Goal: Navigation & Orientation: Find specific page/section

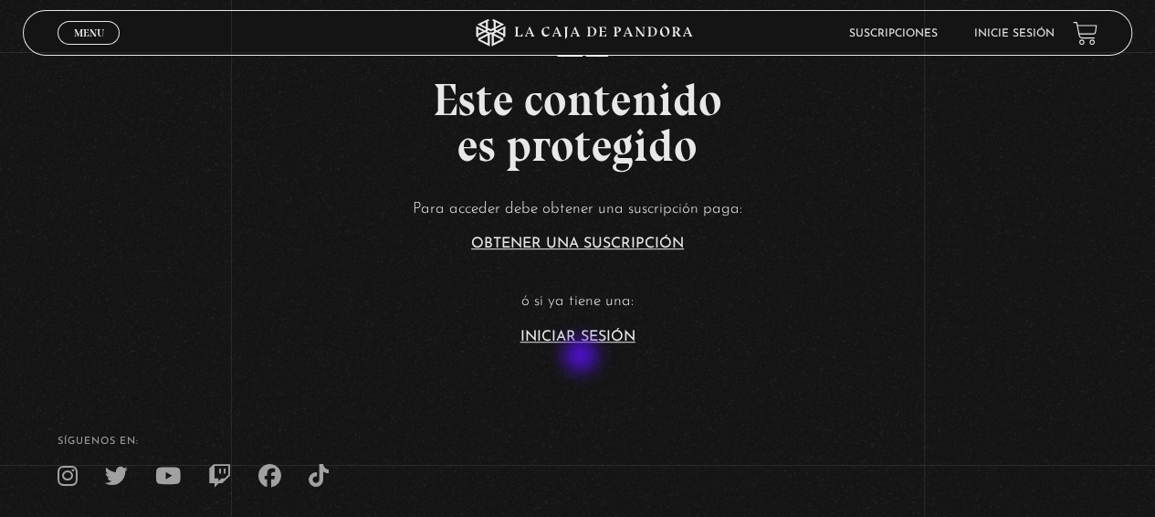
scroll to position [365, 0]
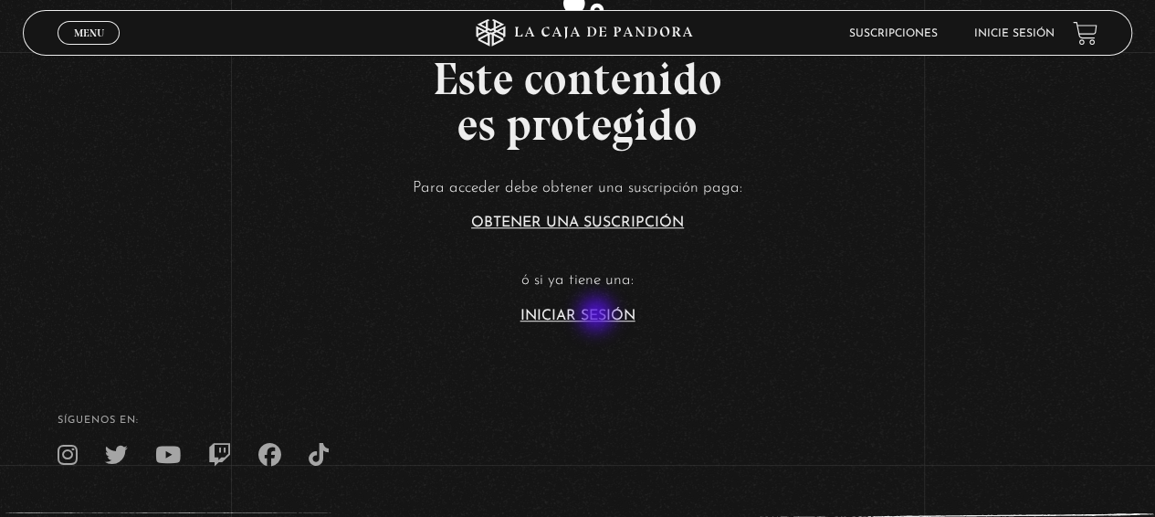
click at [598, 316] on link "Iniciar Sesión" at bounding box center [577, 316] width 115 height 15
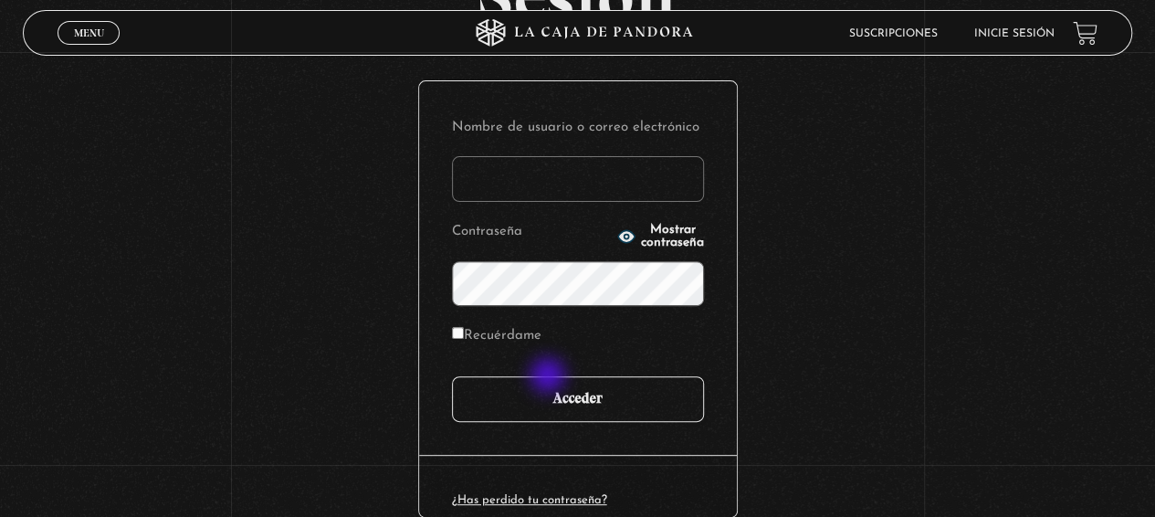
scroll to position [183, 0]
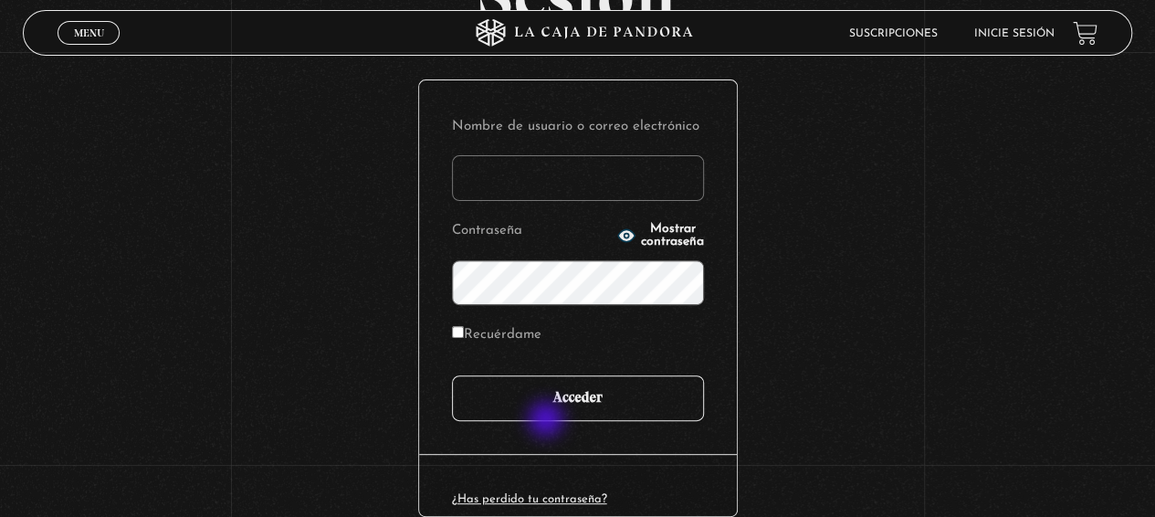
type input "[EMAIL_ADDRESS][DOMAIN_NAME]"
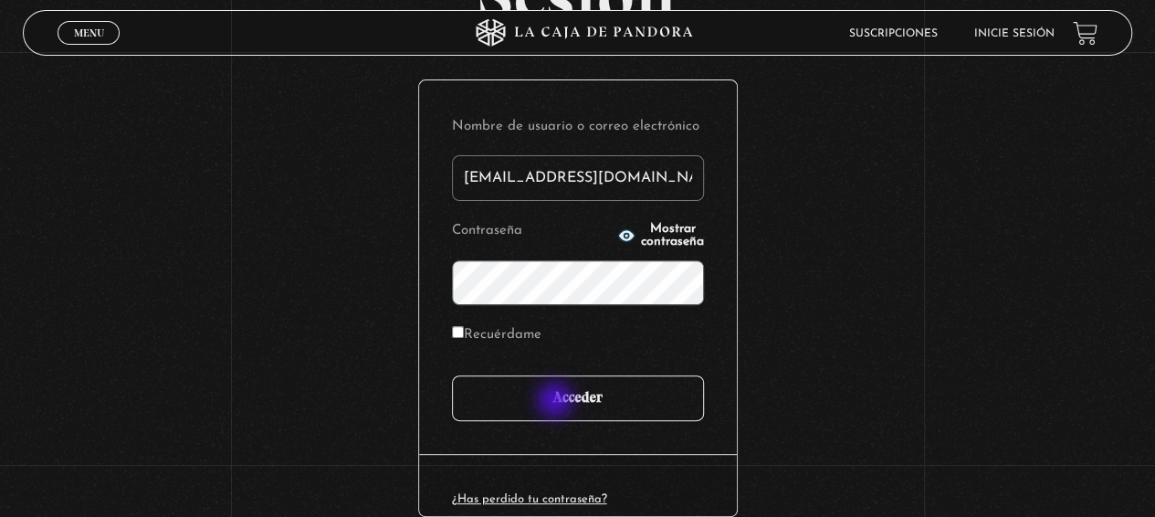
click at [557, 402] on input "Acceder" at bounding box center [578, 398] width 252 height 46
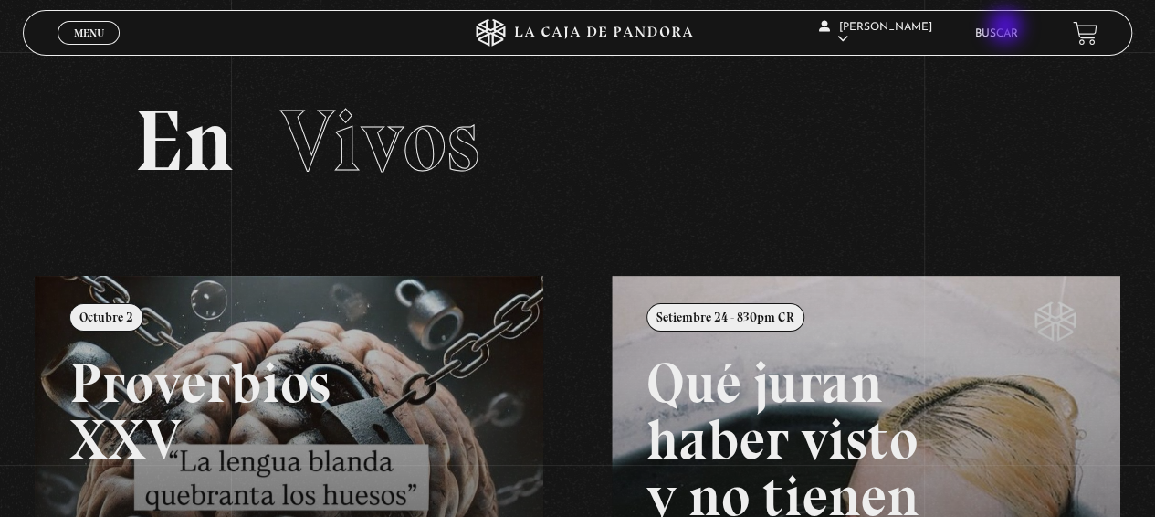
click at [1007, 28] on link "Buscar" at bounding box center [996, 33] width 43 height 11
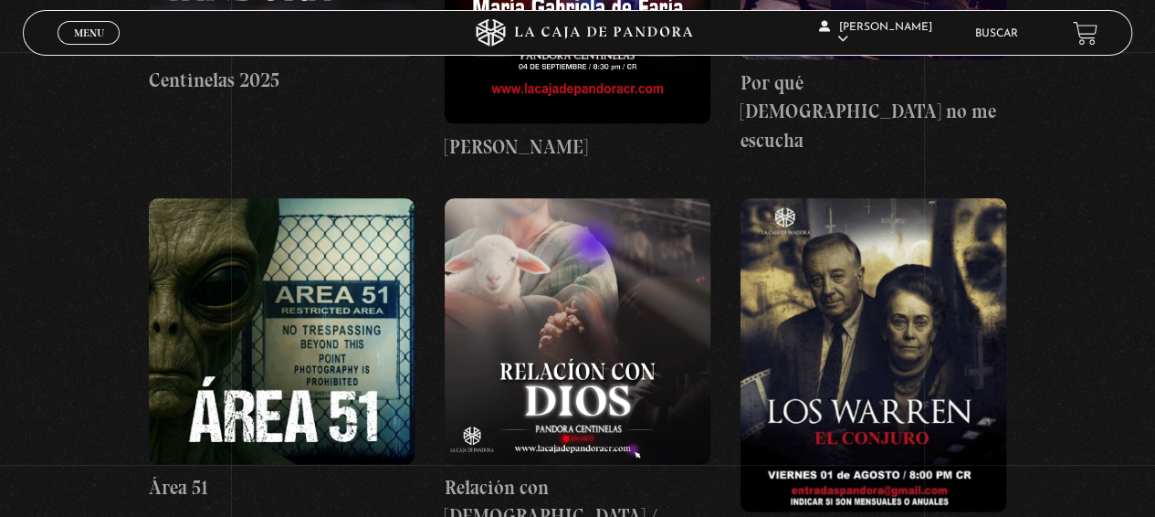
scroll to position [1278, 0]
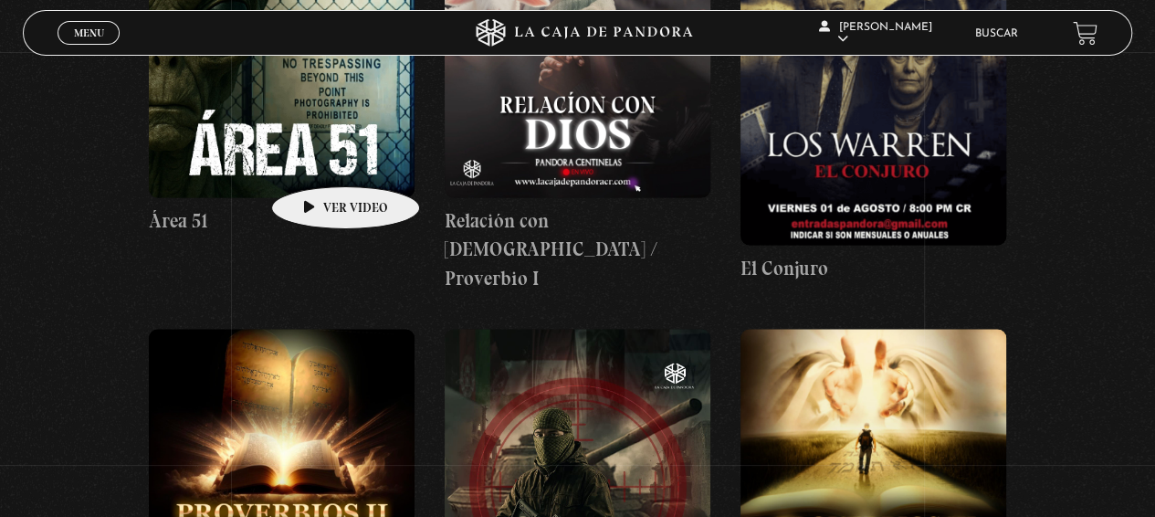
click at [317, 158] on figure at bounding box center [282, 65] width 266 height 266
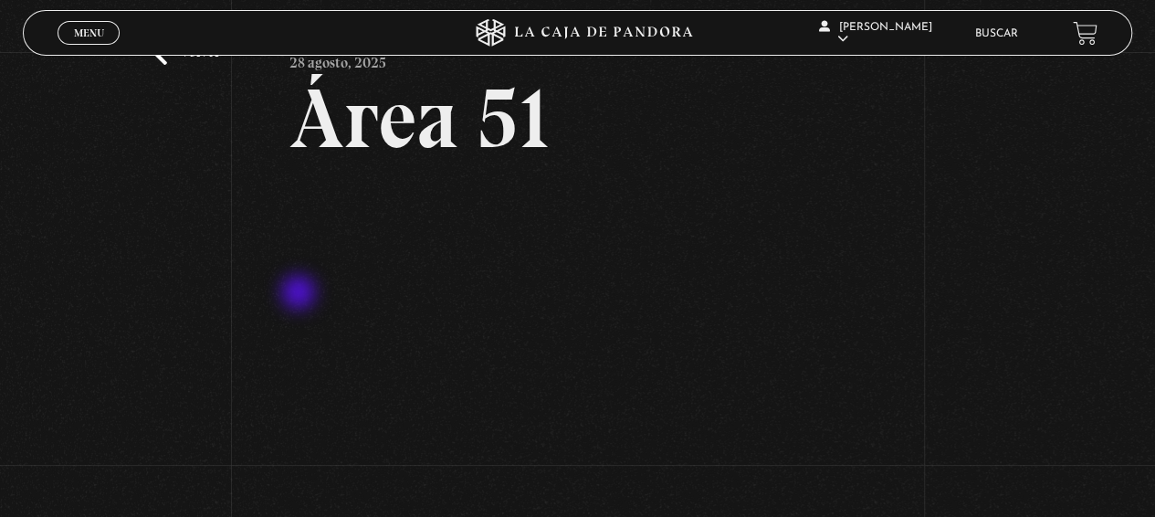
scroll to position [91, 0]
